Goal: Task Accomplishment & Management: Use online tool/utility

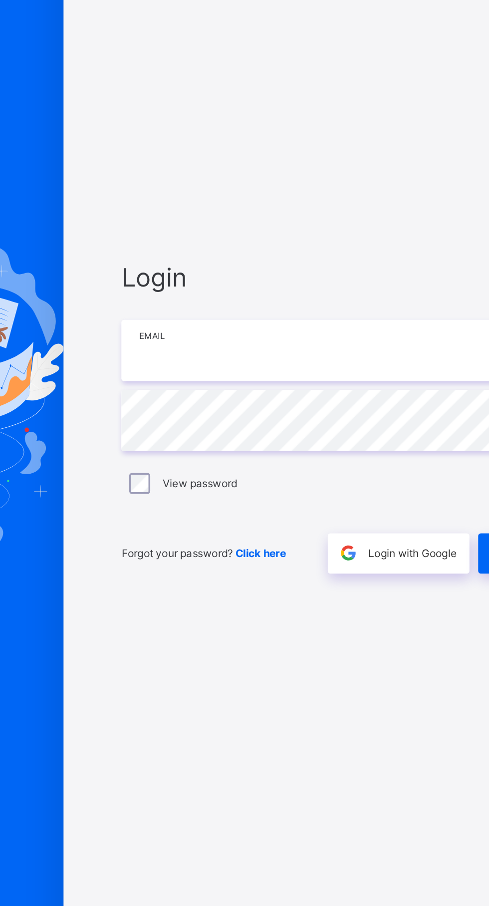
click at [331, 442] on input "email" at bounding box center [326, 425] width 260 height 35
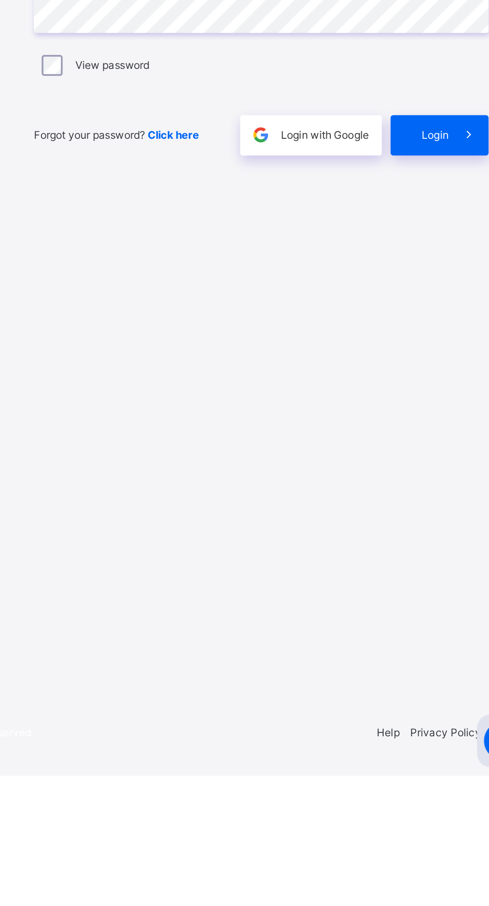
type input "**********"
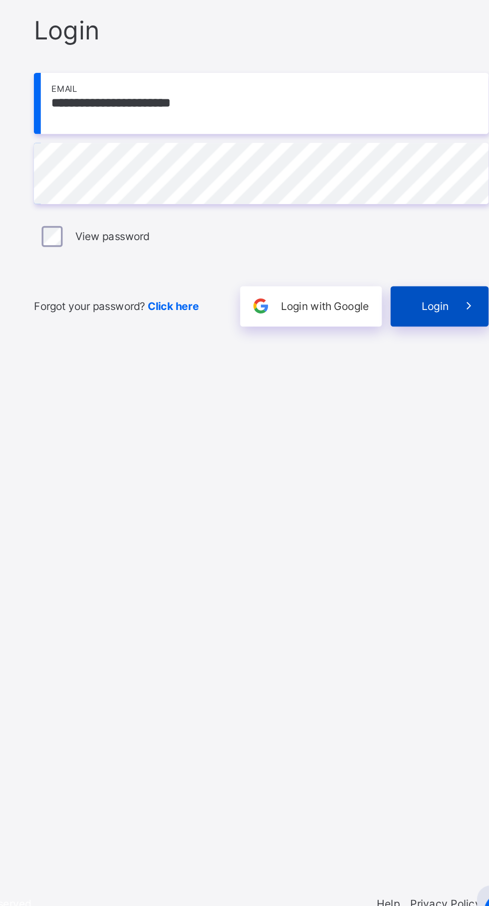
click at [425, 545] on span "Login" at bounding box center [424, 540] width 15 height 9
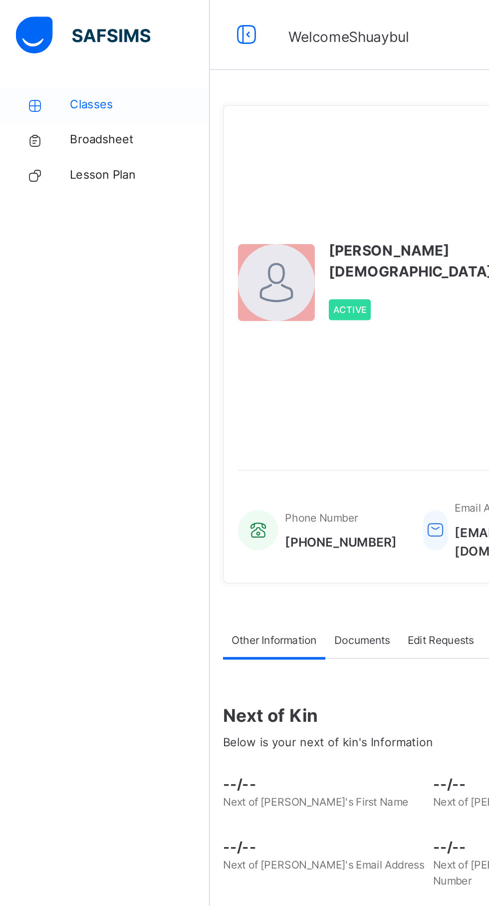
click at [44, 59] on span "Classes" at bounding box center [80, 60] width 80 height 10
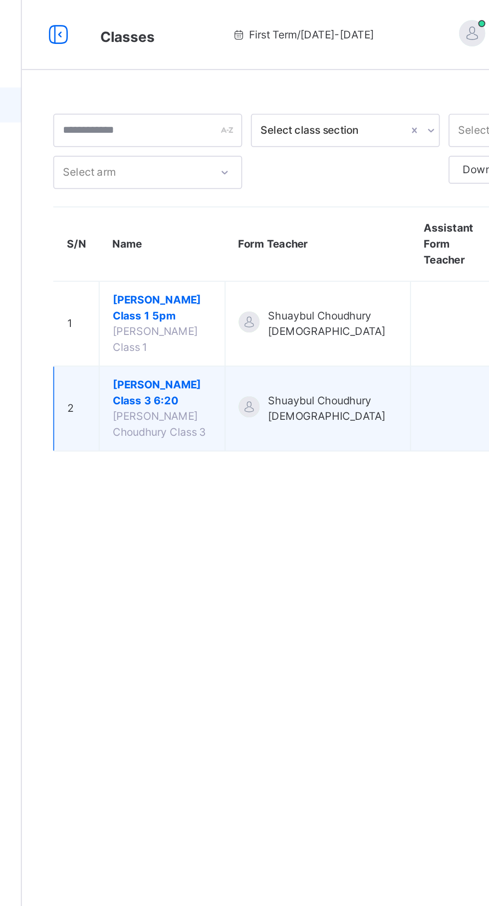
click at [173, 233] on span "[PERSON_NAME] Class 3 6:20" at bounding box center [200, 224] width 56 height 18
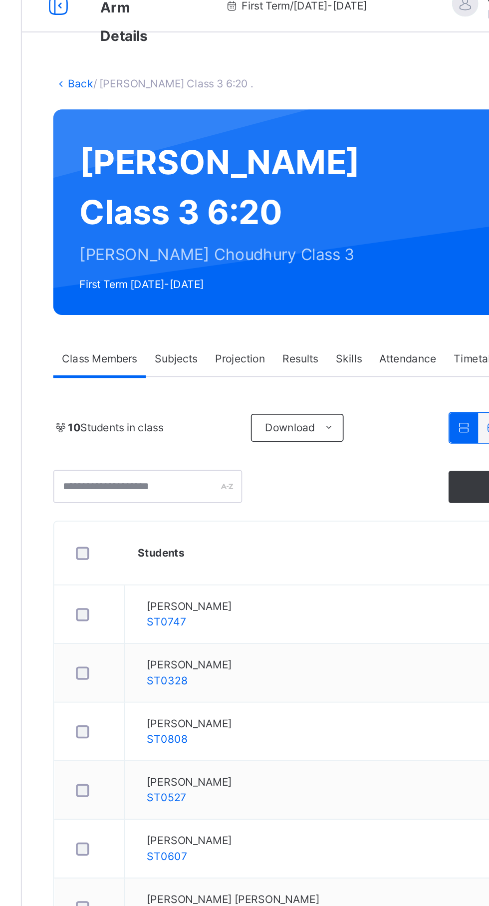
click at [348, 236] on div "Attendance" at bounding box center [340, 226] width 42 height 20
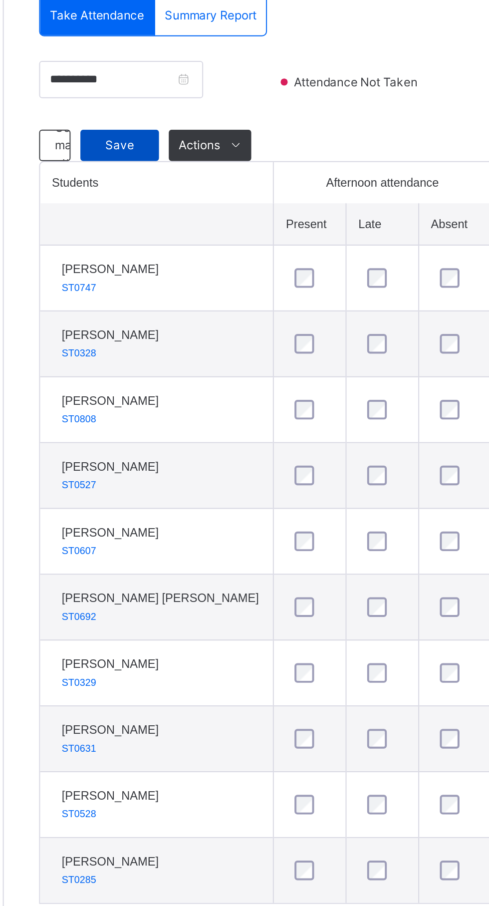
click at [176, 333] on span "Save" at bounding box center [178, 328] width 25 height 9
click at [174, 333] on span "Save" at bounding box center [178, 328] width 25 height 9
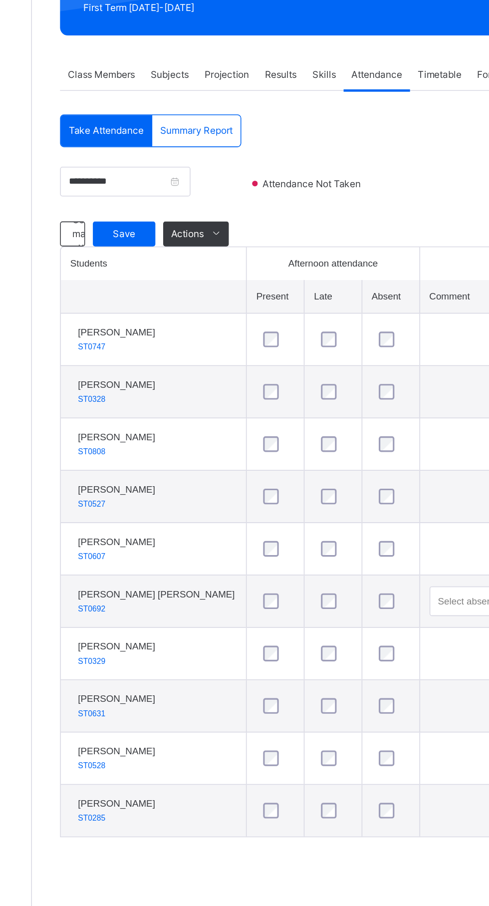
click at [159, 267] on span "Take Attendance" at bounding box center [167, 262] width 48 height 9
click at [179, 336] on div "Save" at bounding box center [179, 328] width 40 height 16
click at [375, 315] on div at bounding box center [418, 300] width 108 height 30
click at [177, 333] on span "Save" at bounding box center [178, 328] width 25 height 9
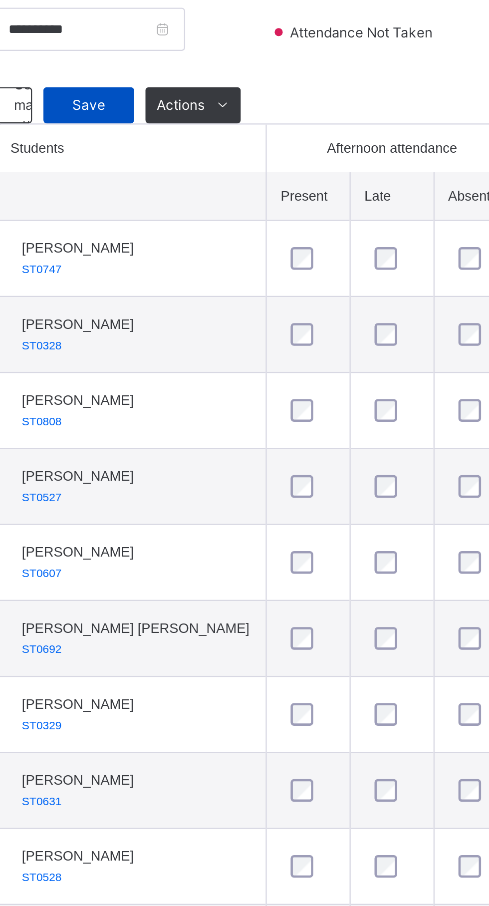
click at [180, 333] on span "Save" at bounding box center [178, 328] width 25 height 9
